Goal: Task Accomplishment & Management: Manage account settings

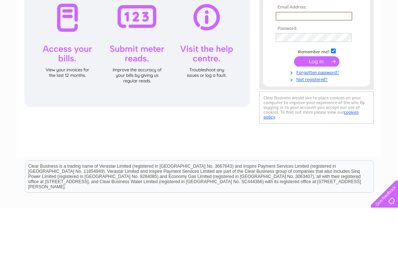
type input "[EMAIL_ADDRESS][DOMAIN_NAME]"
click at [316, 114] on input "submit" at bounding box center [316, 114] width 45 height 10
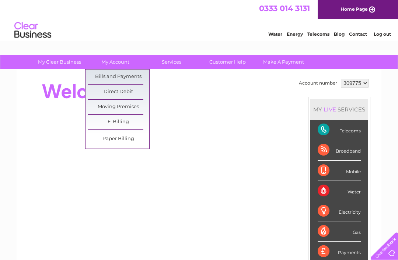
click at [119, 120] on link "E-Billing" at bounding box center [118, 122] width 61 height 15
click at [126, 76] on link "Bills and Payments" at bounding box center [118, 77] width 61 height 15
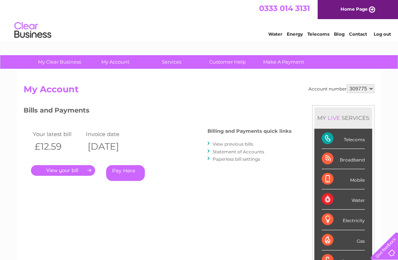
click at [236, 142] on link "View previous bills" at bounding box center [232, 144] width 40 height 6
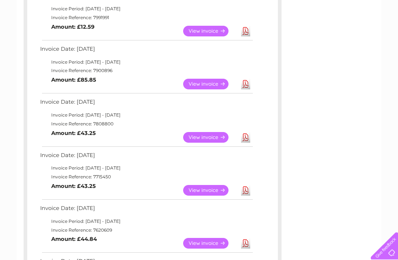
scroll to position [148, 0]
click at [202, 185] on link "View" at bounding box center [210, 190] width 54 height 11
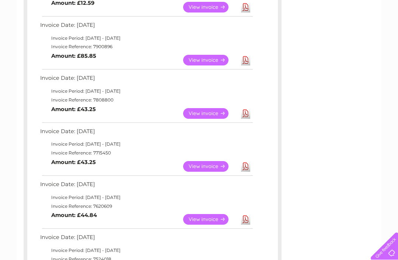
click at [110, 96] on td "Invoice Reference: 7808800" at bounding box center [145, 100] width 215 height 9
click at [204, 110] on link "View" at bounding box center [210, 113] width 54 height 11
click at [205, 57] on link "View" at bounding box center [210, 60] width 54 height 11
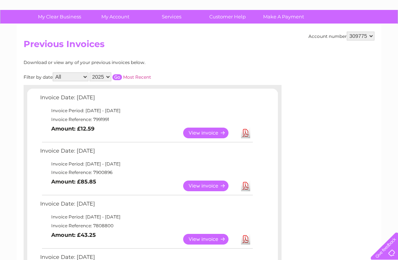
scroll to position [45, 0]
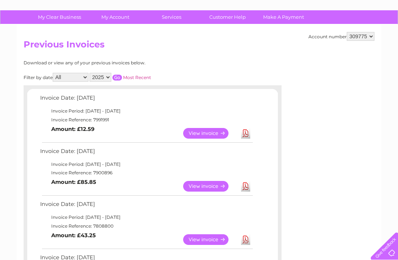
click at [203, 131] on link "View" at bounding box center [210, 133] width 54 height 11
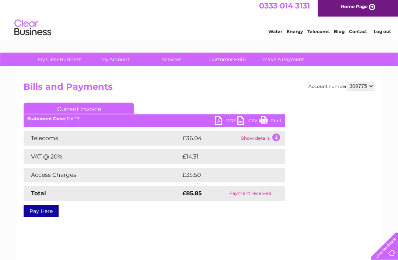
scroll to position [3, 0]
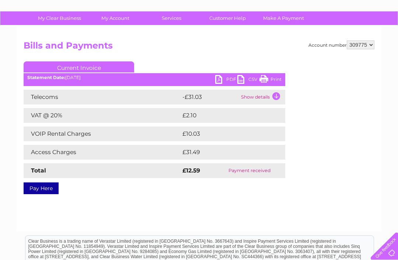
scroll to position [22, 0]
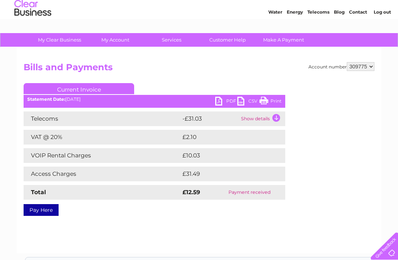
click at [386, 13] on link "Log out" at bounding box center [381, 12] width 17 height 6
